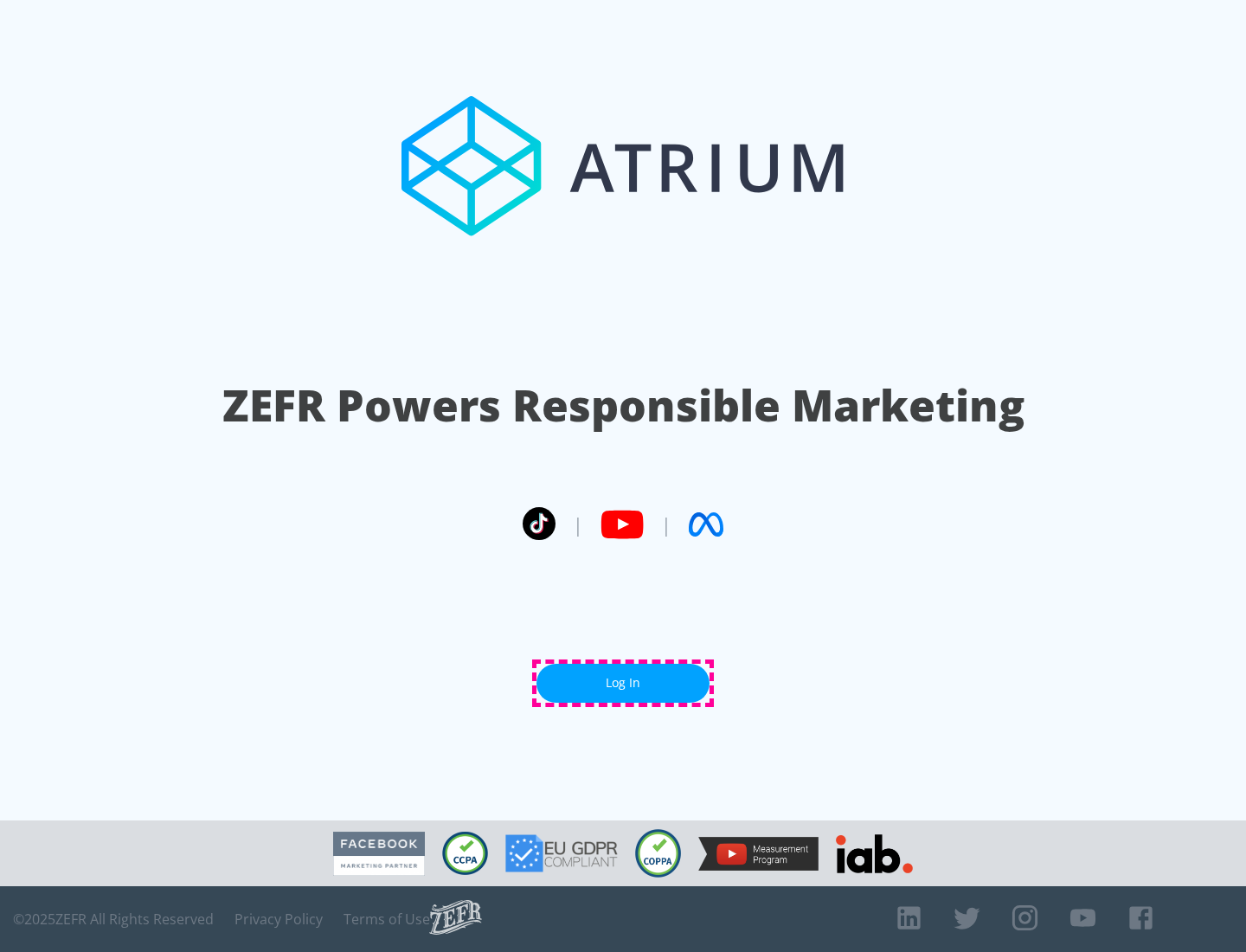
click at [623, 683] on link "Log In" at bounding box center [622, 683] width 173 height 39
